Goal: Information Seeking & Learning: Learn about a topic

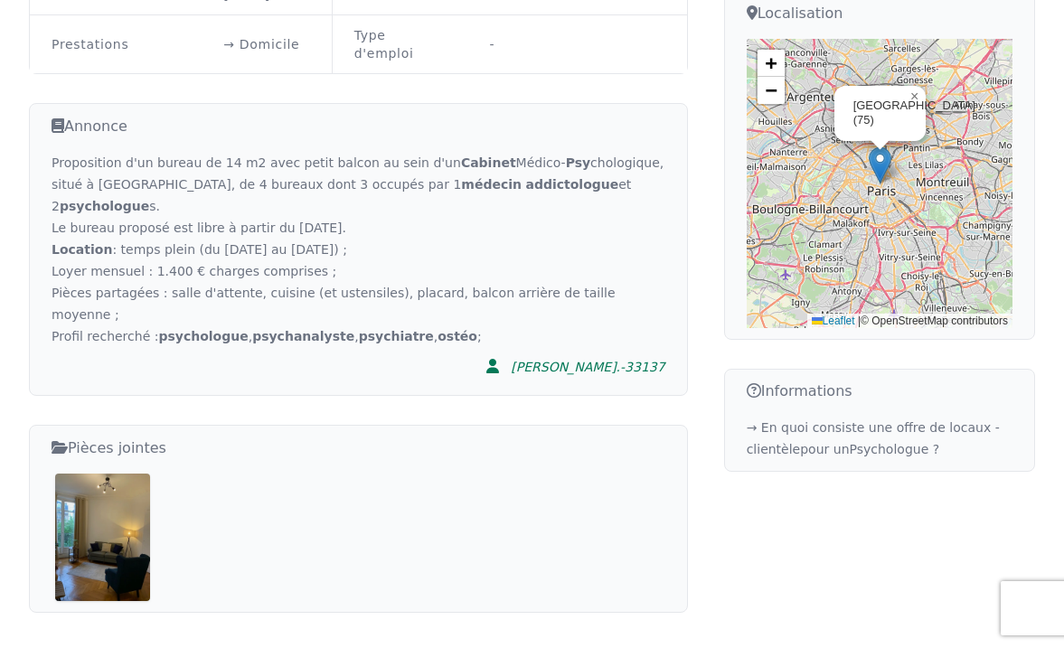
scroll to position [499, 0]
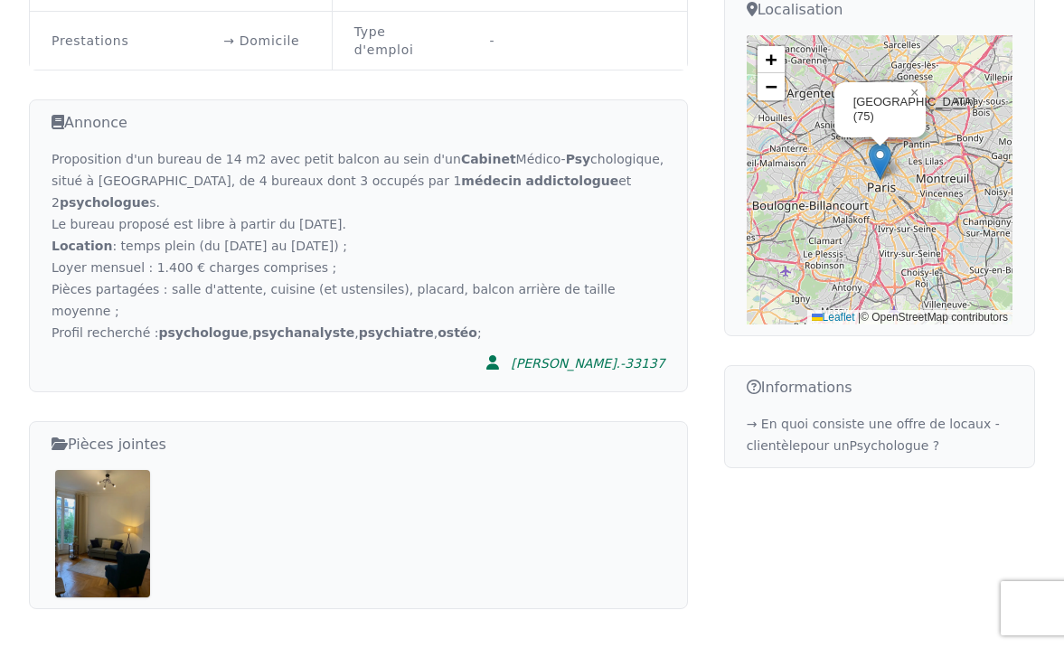
click at [81, 470] on img at bounding box center [102, 533] width 95 height 127
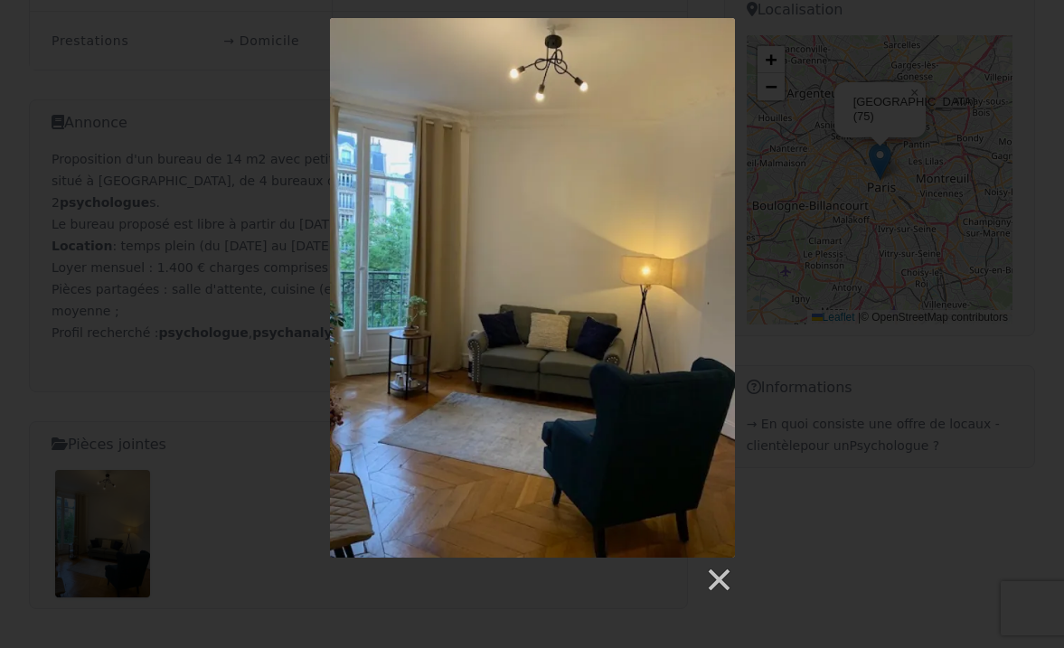
click at [186, 442] on div at bounding box center [532, 306] width 1064 height 576
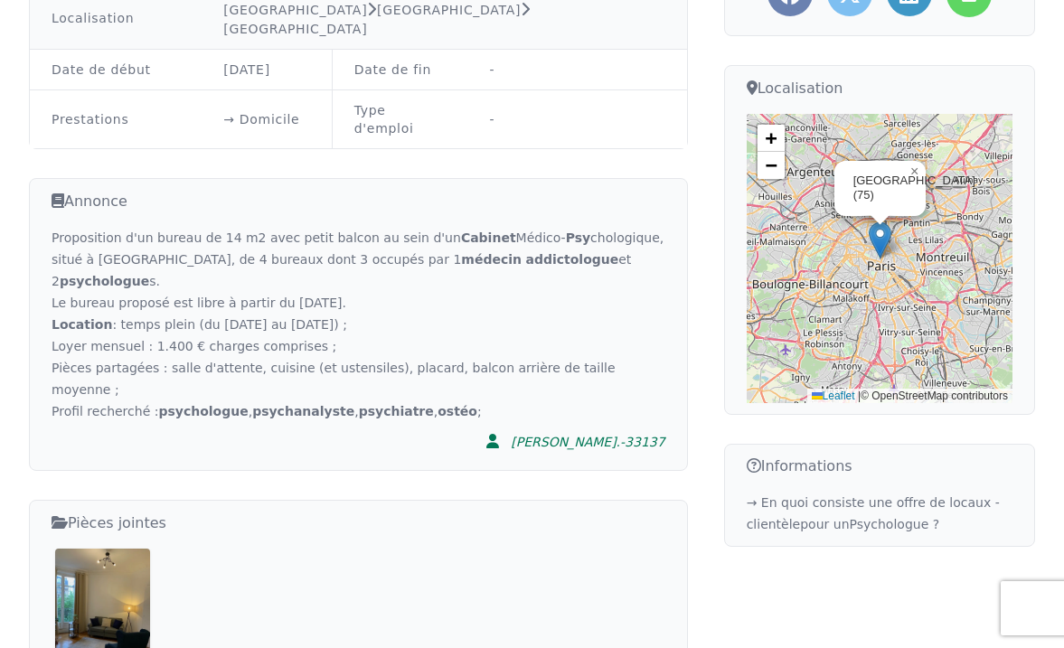
scroll to position [423, 0]
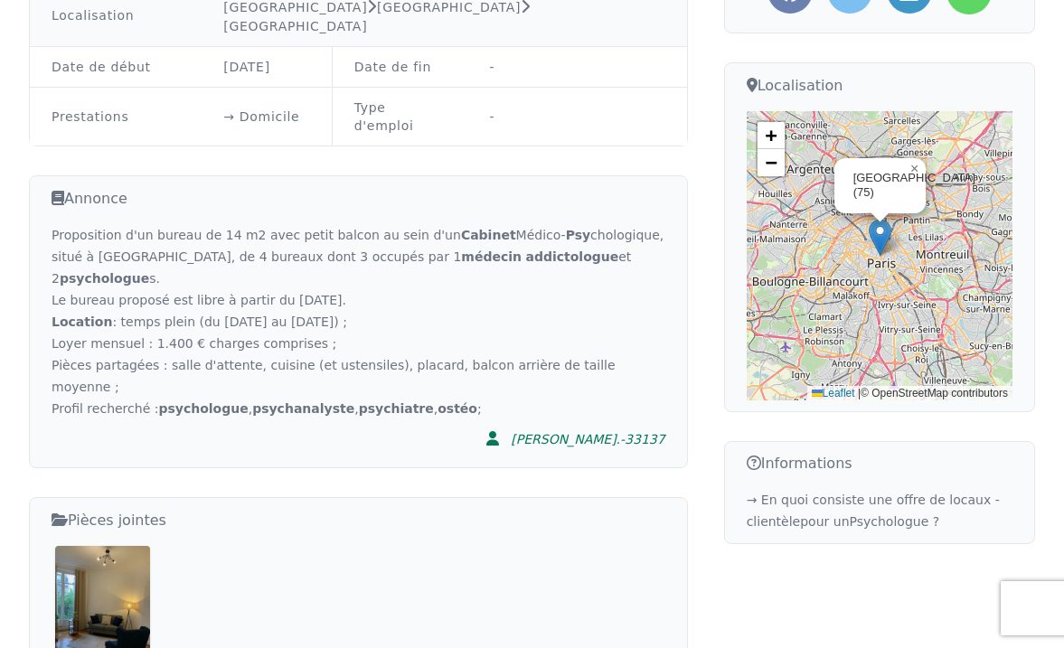
click at [638, 430] on div "[PERSON_NAME].-33137" at bounding box center [588, 439] width 154 height 18
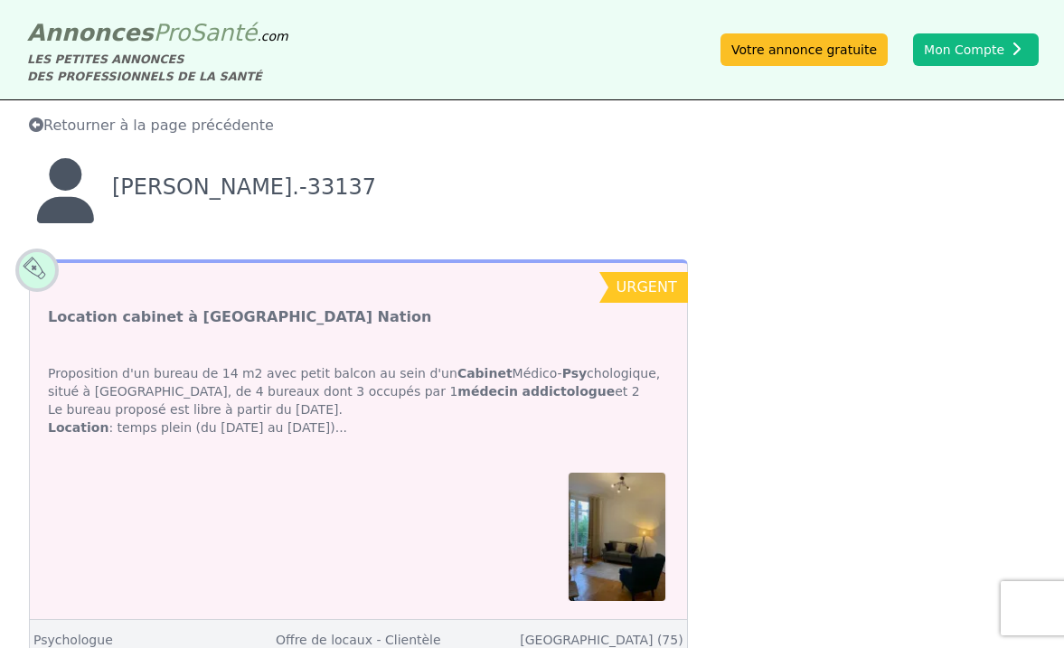
click at [147, 125] on span "Retourner à la page précédente" at bounding box center [151, 125] width 245 height 17
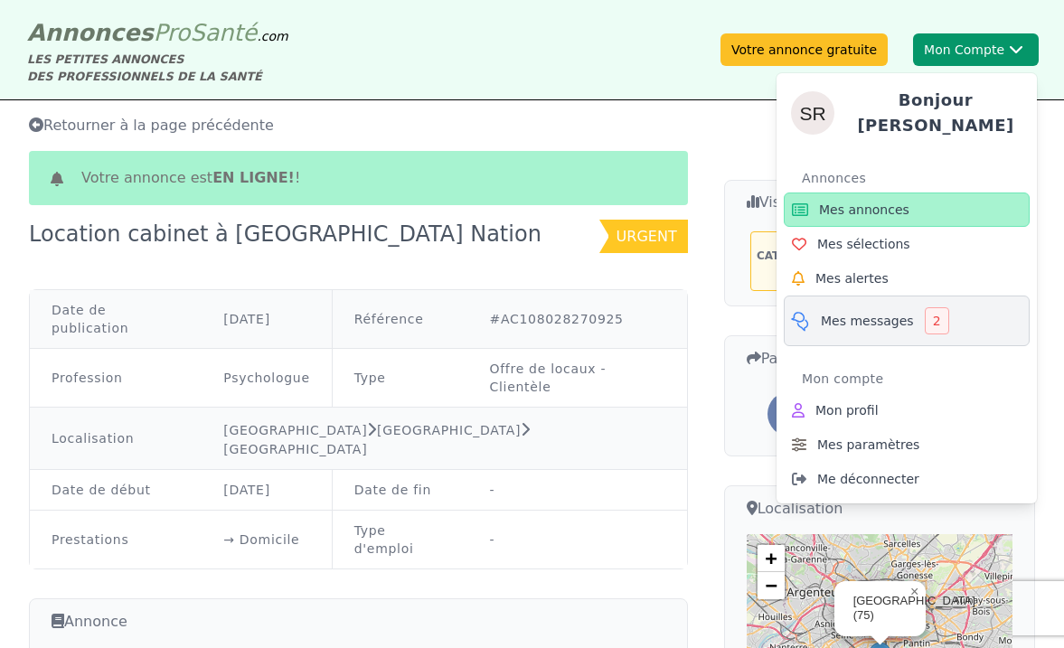
click at [881, 317] on span "Mes messages" at bounding box center [867, 321] width 93 height 18
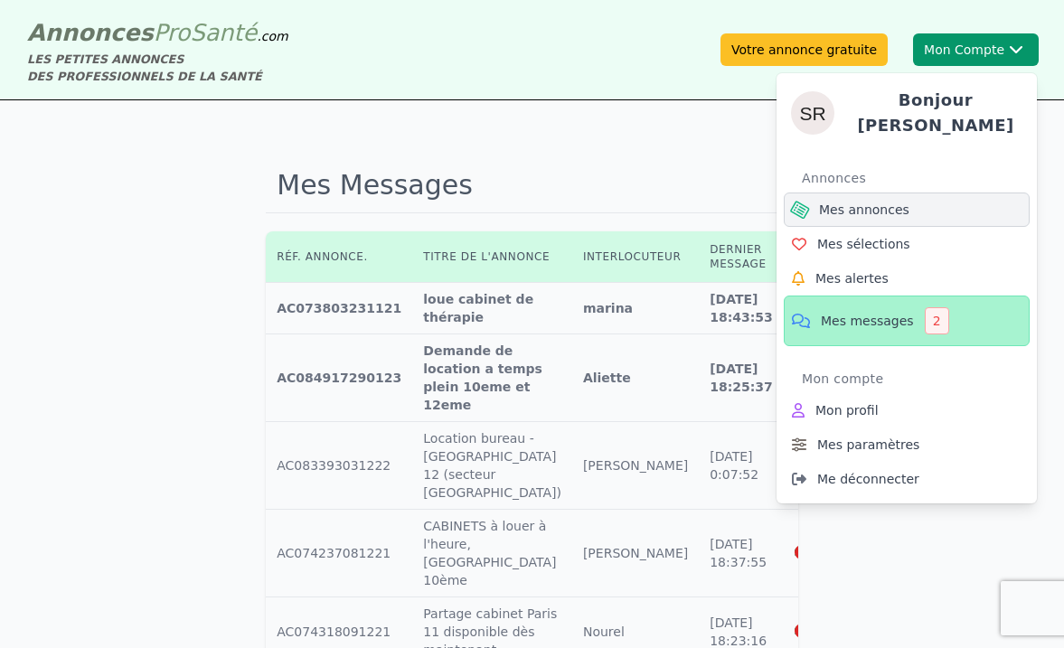
click at [862, 206] on span "Mes annonces" at bounding box center [864, 210] width 90 height 18
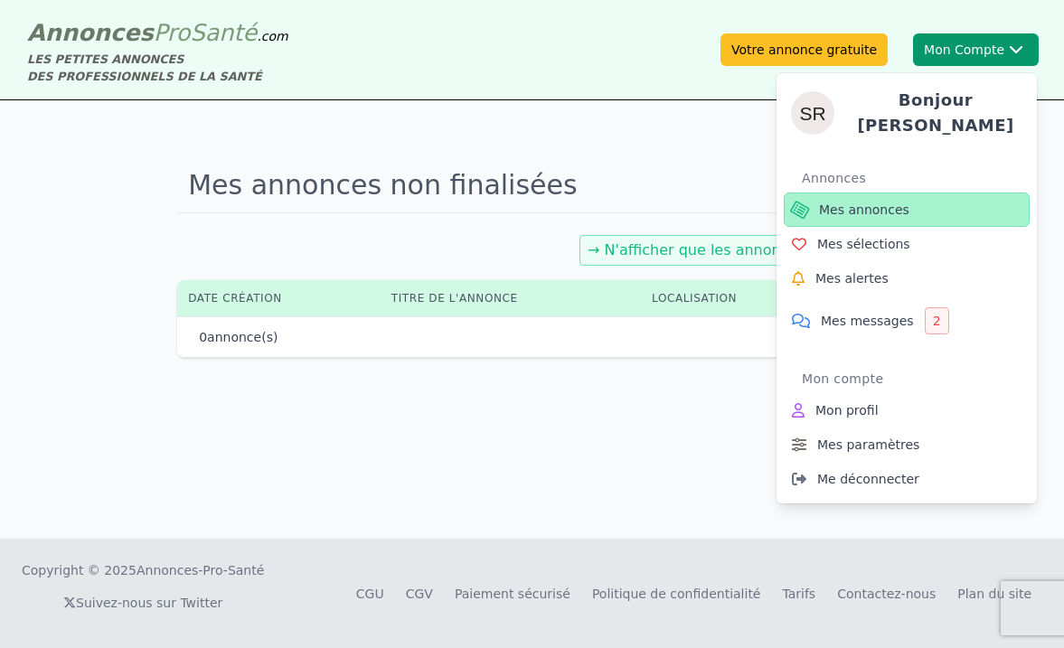
click at [861, 206] on span "Mes annonces" at bounding box center [864, 210] width 90 height 18
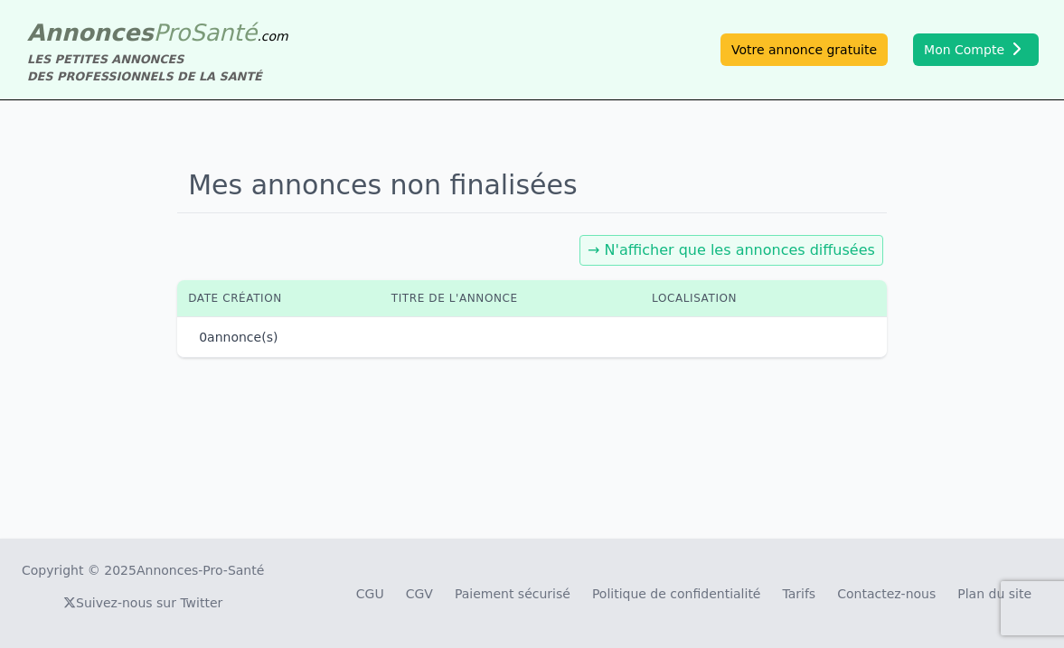
click at [666, 249] on link "→ N'afficher que les annonces diffusées" at bounding box center [732, 249] width 288 height 17
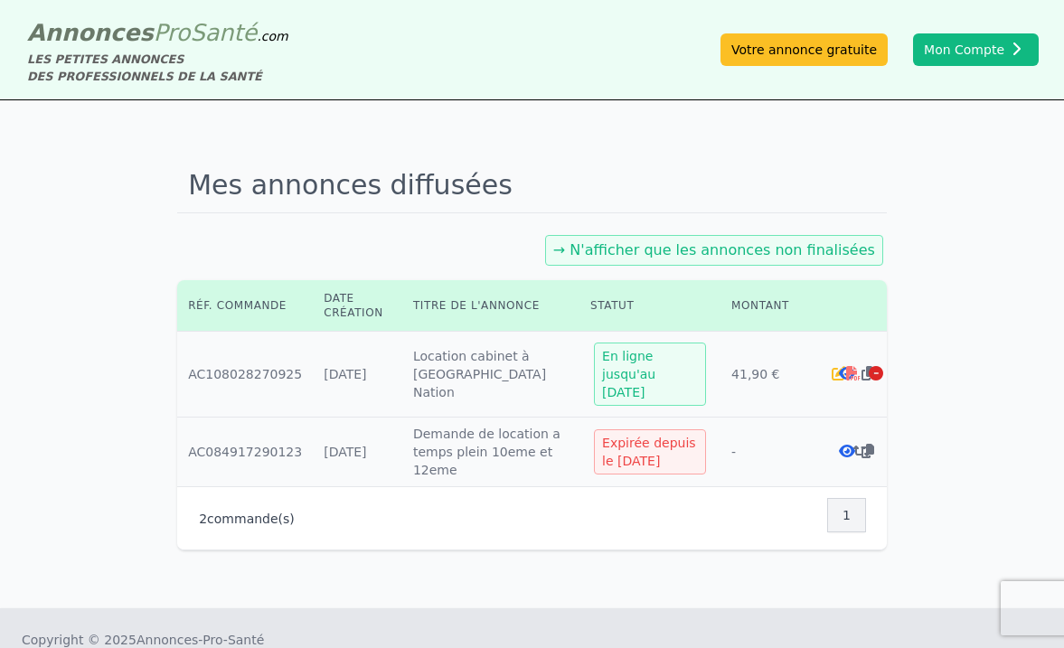
click at [843, 366] on icon at bounding box center [847, 373] width 16 height 14
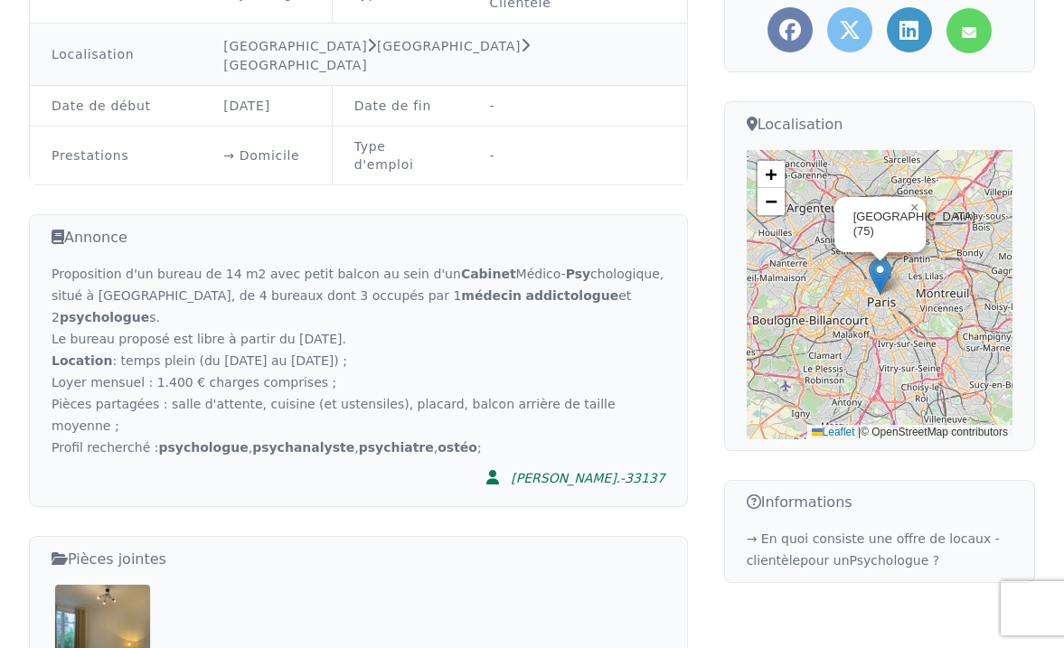
scroll to position [387, 0]
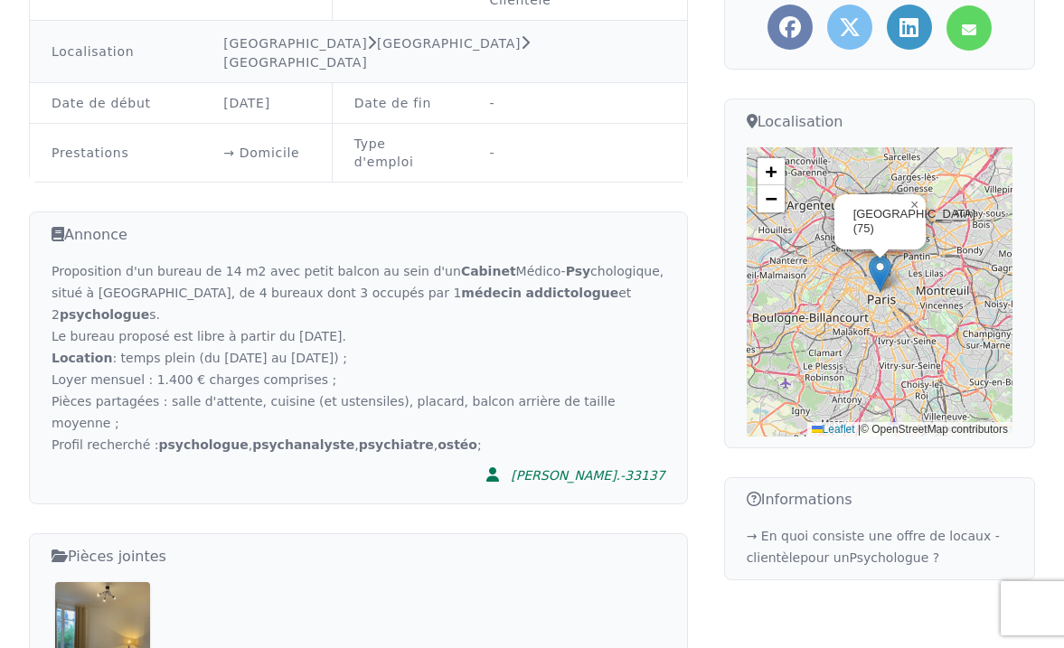
click at [57, 545] on icon at bounding box center [60, 556] width 16 height 22
click at [95, 582] on img at bounding box center [102, 645] width 95 height 127
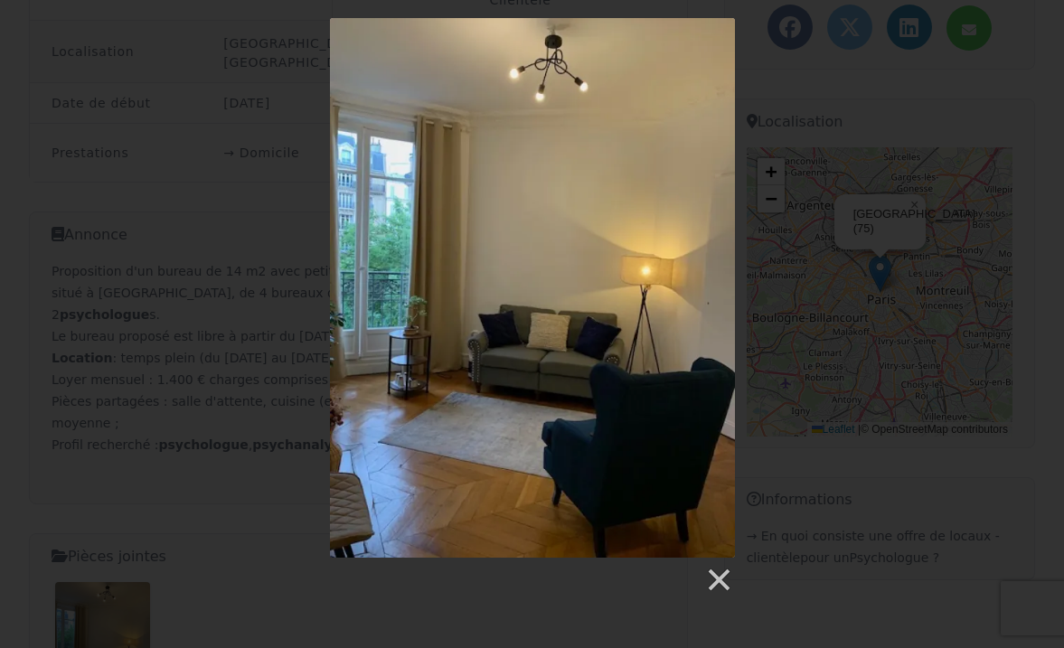
click at [157, 280] on div at bounding box center [532, 306] width 1064 height 576
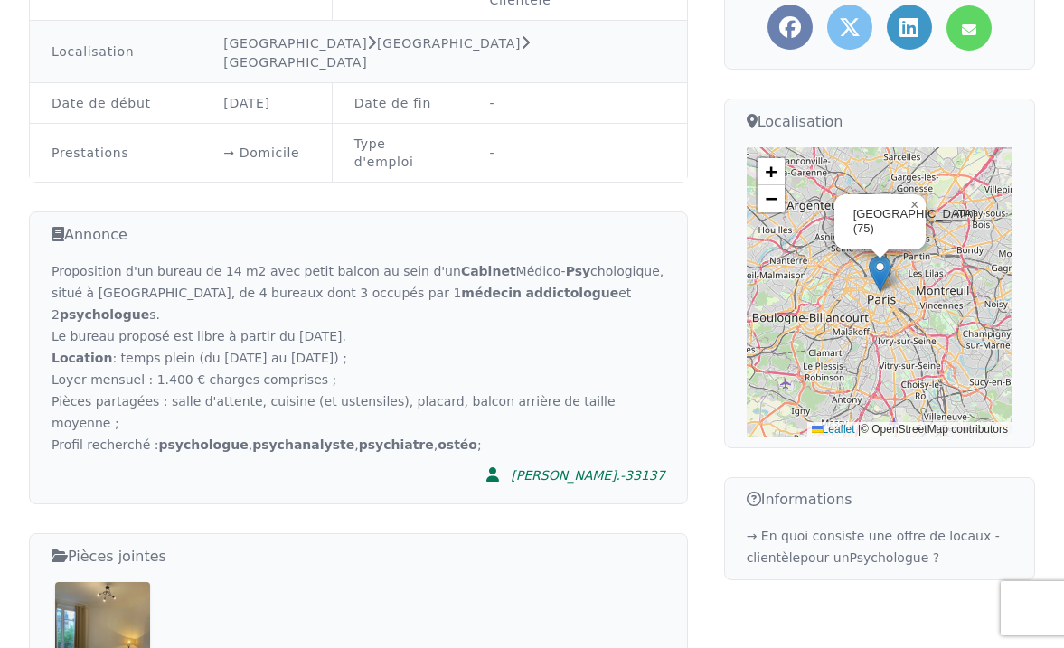
click at [609, 467] on div "[PERSON_NAME].-33137" at bounding box center [588, 476] width 154 height 18
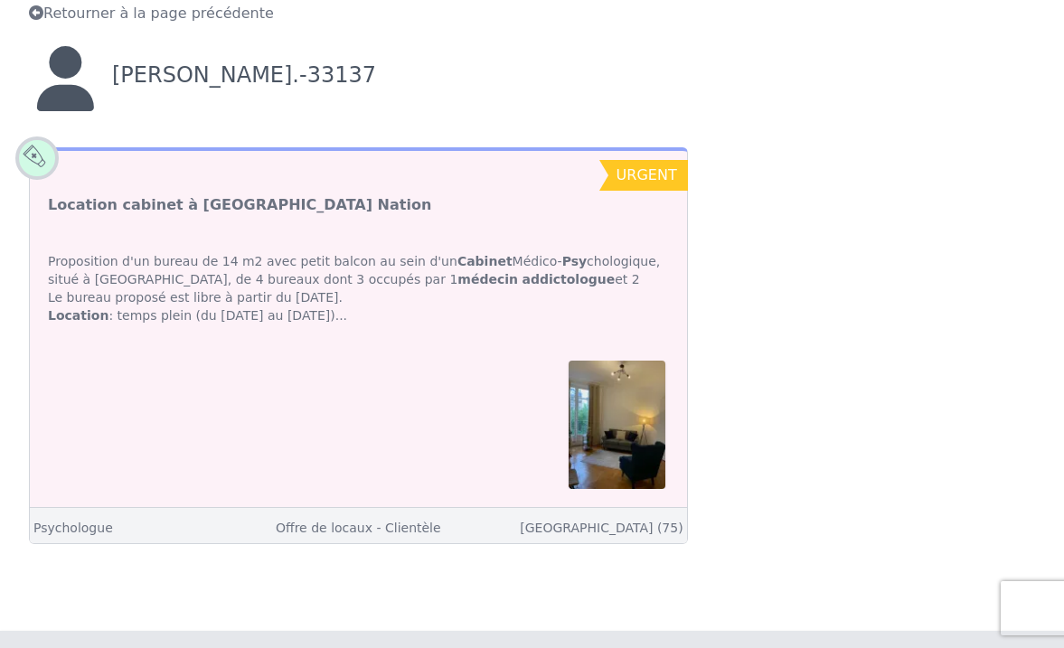
scroll to position [103, 0]
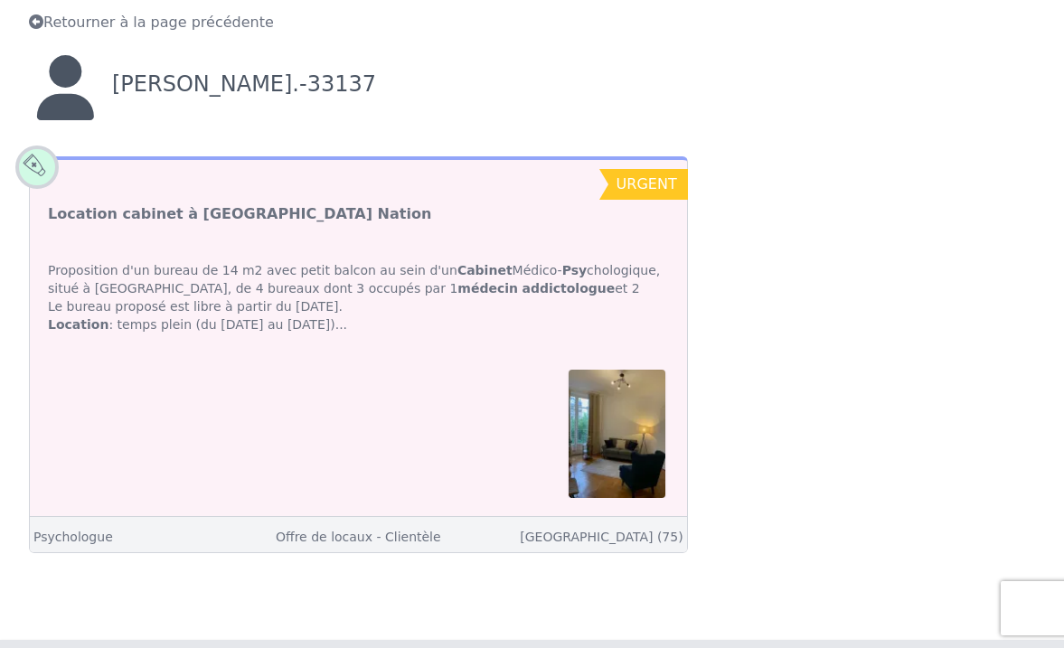
click at [33, 174] on span at bounding box center [36, 167] width 61 height 61
click at [646, 539] on link "[GEOGRAPHIC_DATA] (75)" at bounding box center [601, 537] width 163 height 14
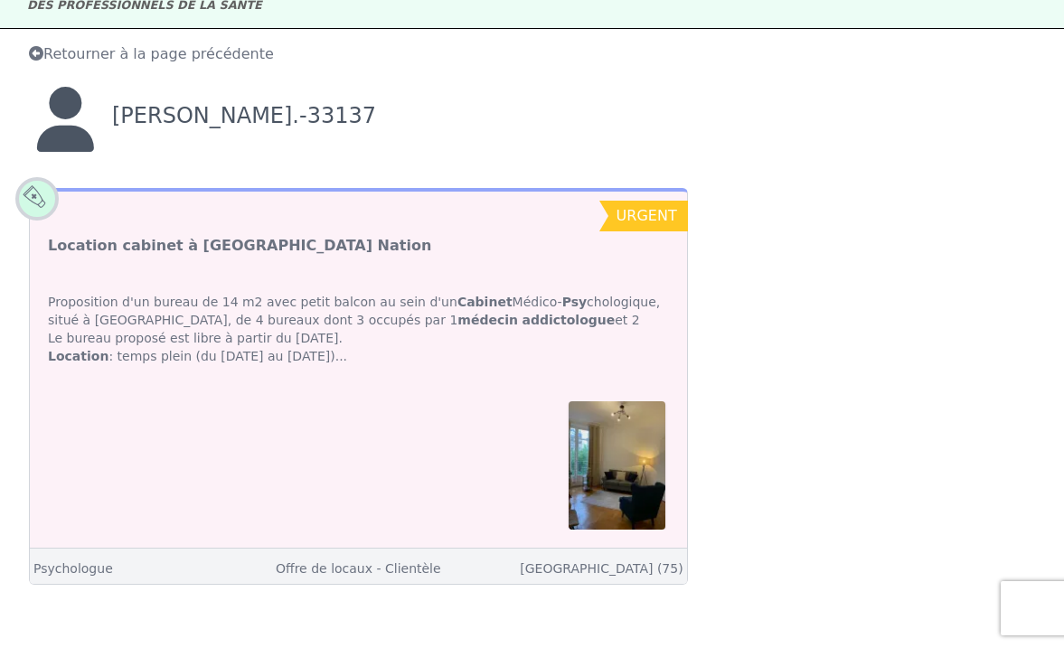
scroll to position [76, 0]
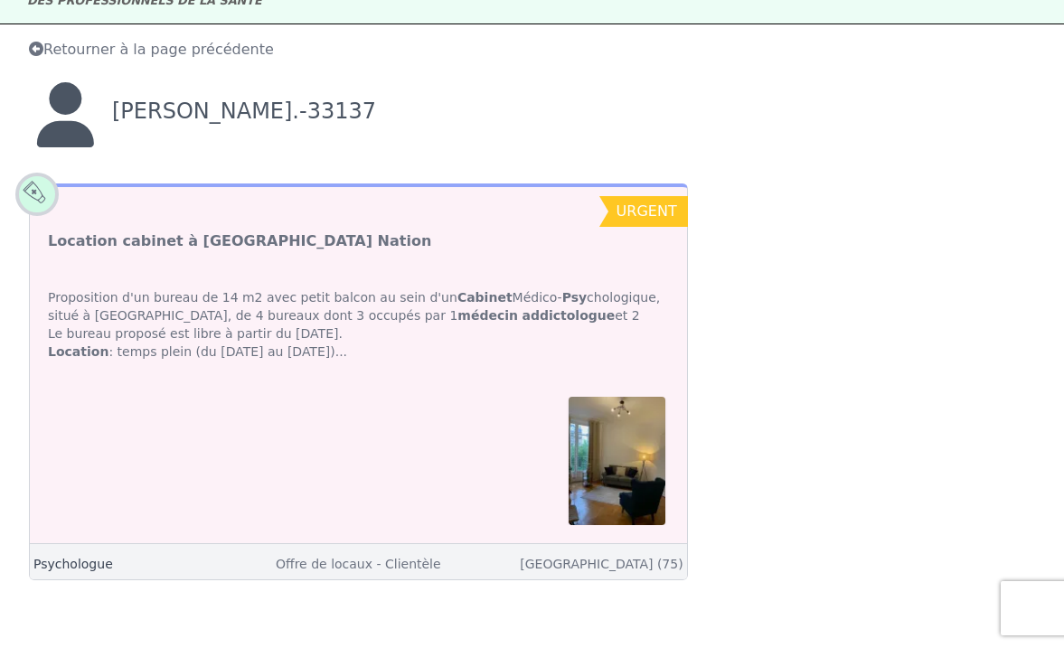
click at [90, 566] on link "Psychologue" at bounding box center [73, 564] width 80 height 14
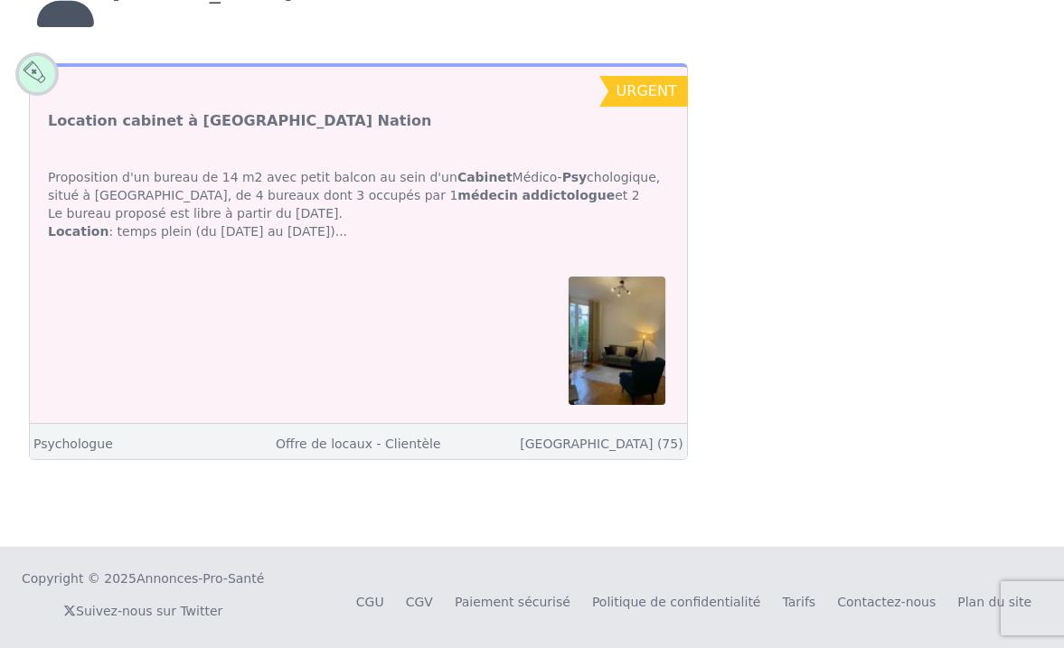
scroll to position [203, 0]
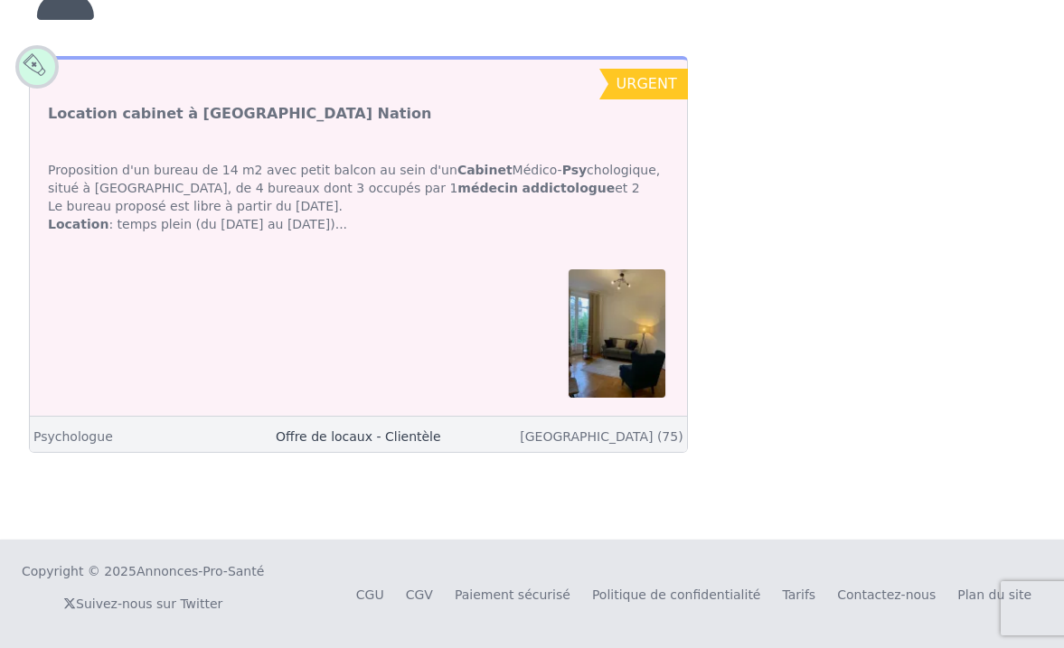
click at [307, 439] on link "Offre de locaux - Clientèle" at bounding box center [358, 437] width 165 height 14
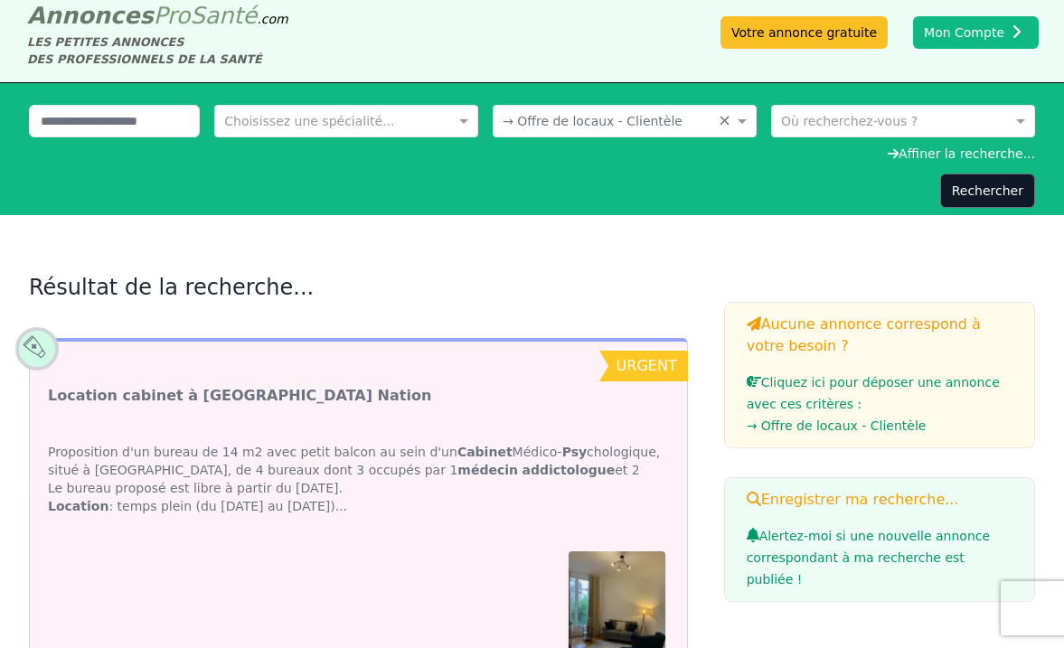
scroll to position [17, 0]
click at [317, 474] on div "Proposition d'un bureau de 14 m2 avec petit balcon au sein d'un Cabinet Médico-…" at bounding box center [358, 479] width 657 height 109
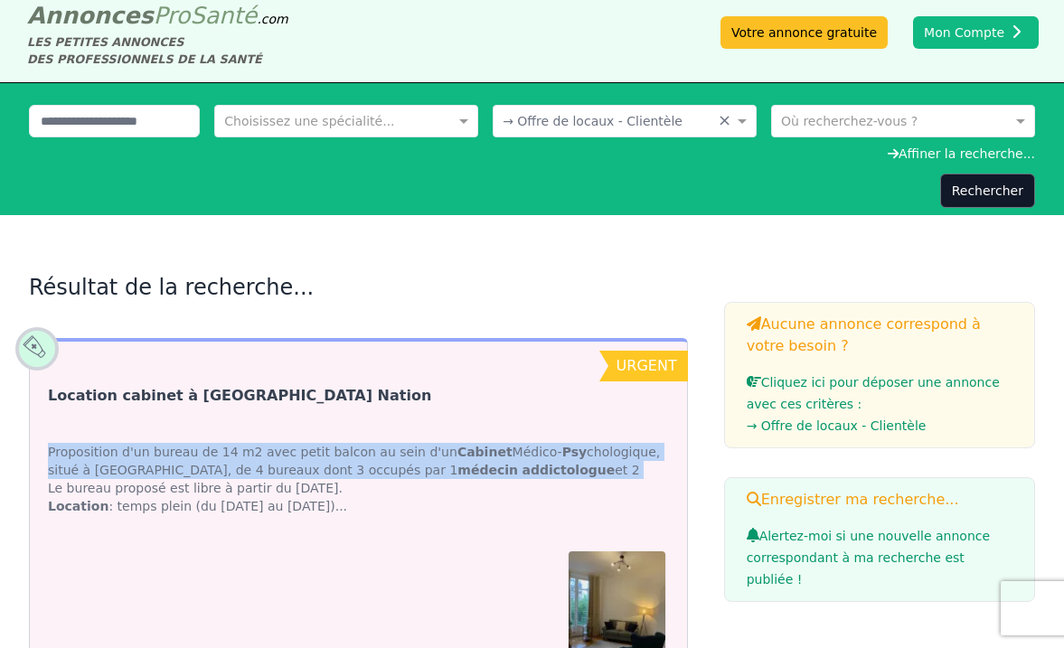
click at [236, 403] on link "Location cabinet à [GEOGRAPHIC_DATA] Nation" at bounding box center [239, 396] width 383 height 22
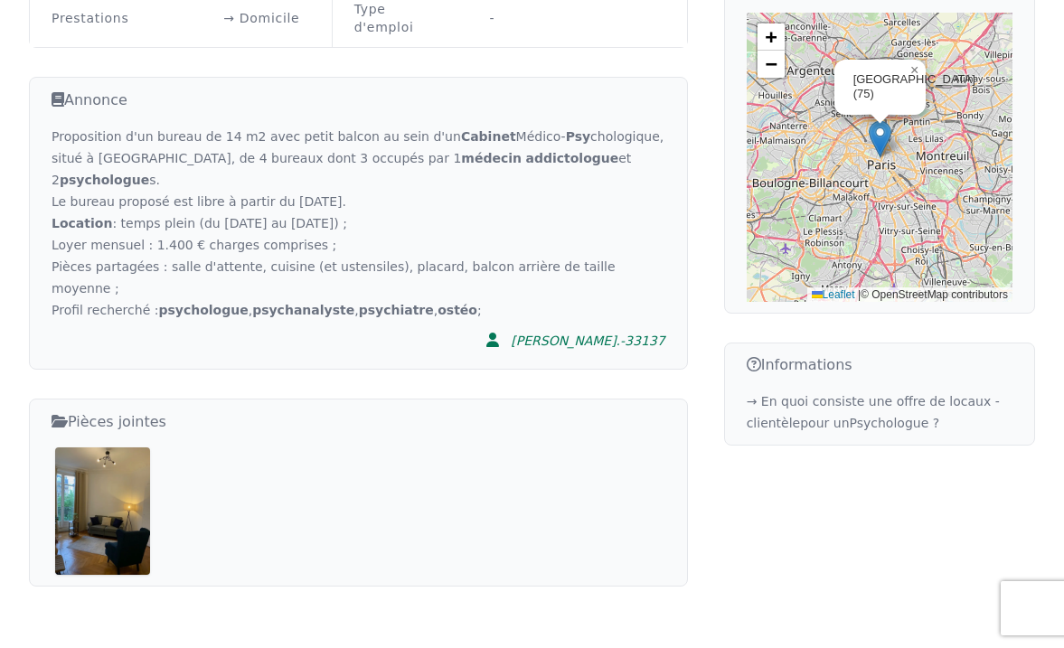
scroll to position [520, 0]
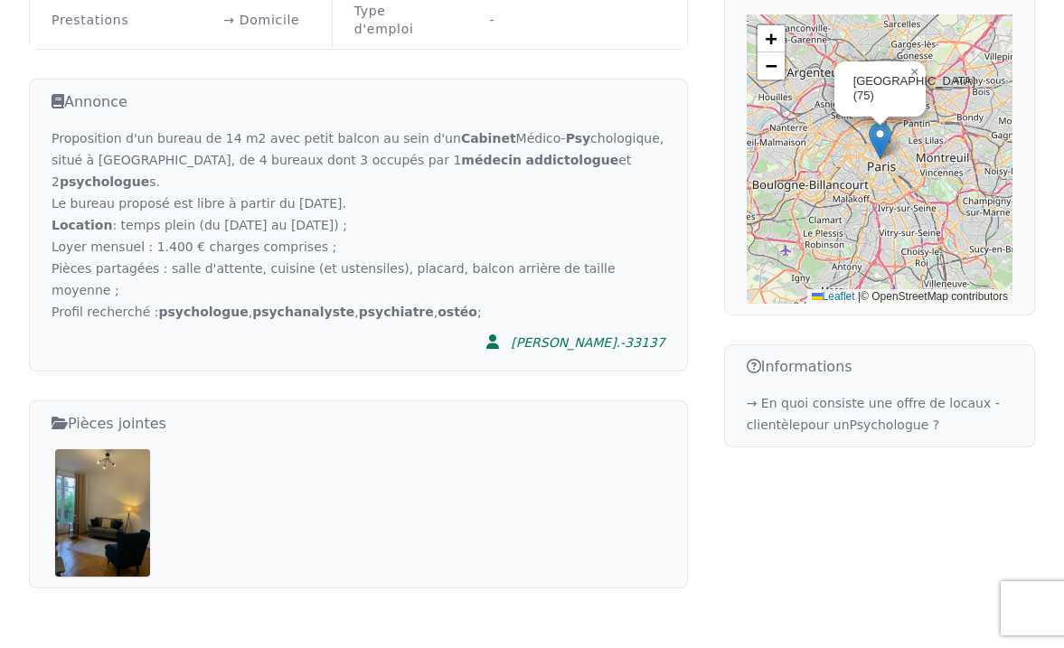
click at [439, 449] on div at bounding box center [359, 512] width 614 height 127
click at [272, 156] on div "Proposition d'un bureau de 14 m2 avec petit balcon au sein d'un Cabinet Médico-…" at bounding box center [359, 225] width 614 height 195
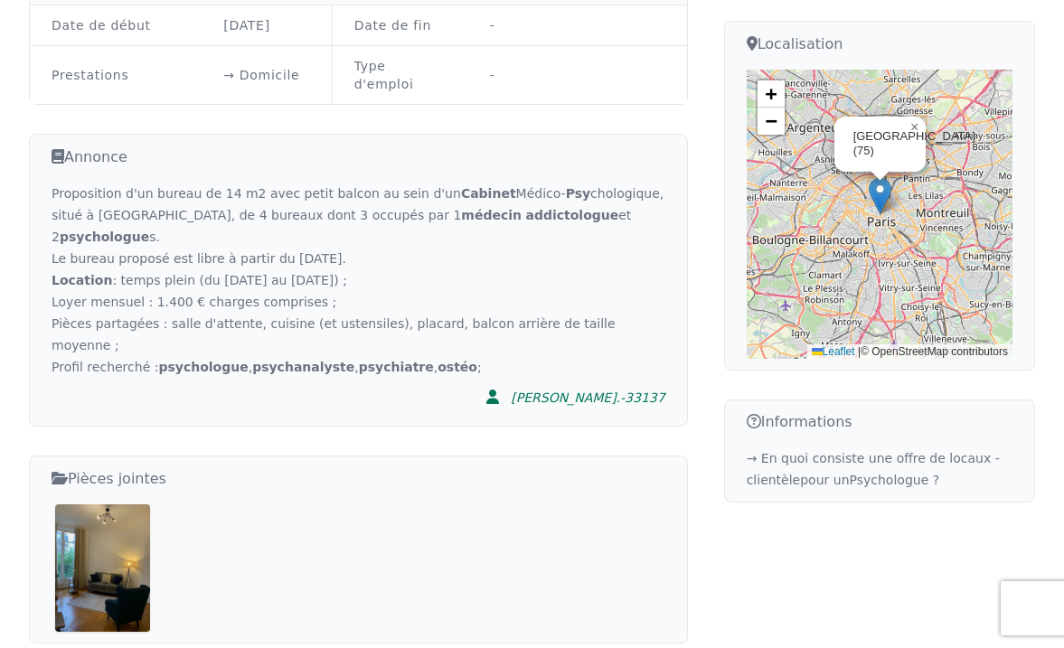
scroll to position [453, 0]
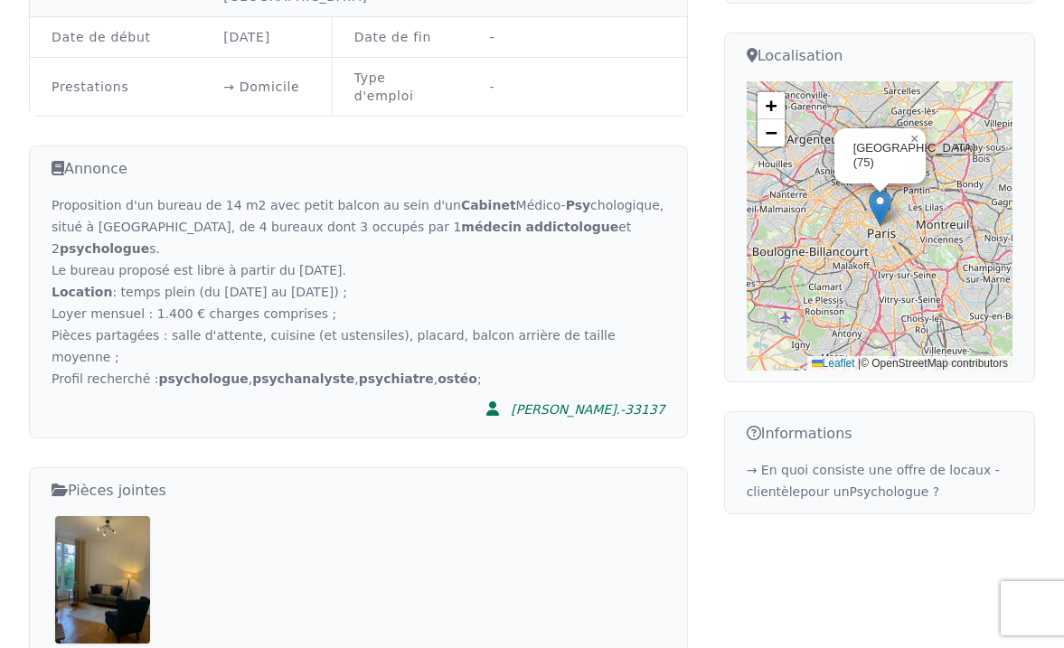
click at [60, 157] on icon at bounding box center [58, 168] width 13 height 22
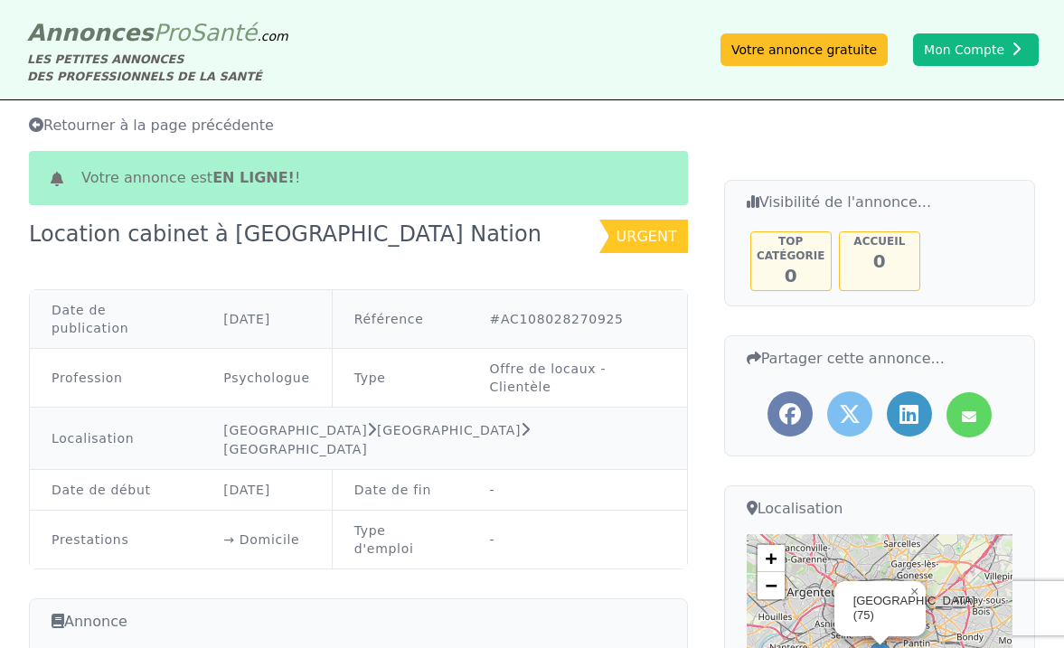
scroll to position [0, 0]
click at [524, 362] on link "Offre de locaux - Clientèle" at bounding box center [548, 378] width 117 height 33
